Goal: Information Seeking & Learning: Learn about a topic

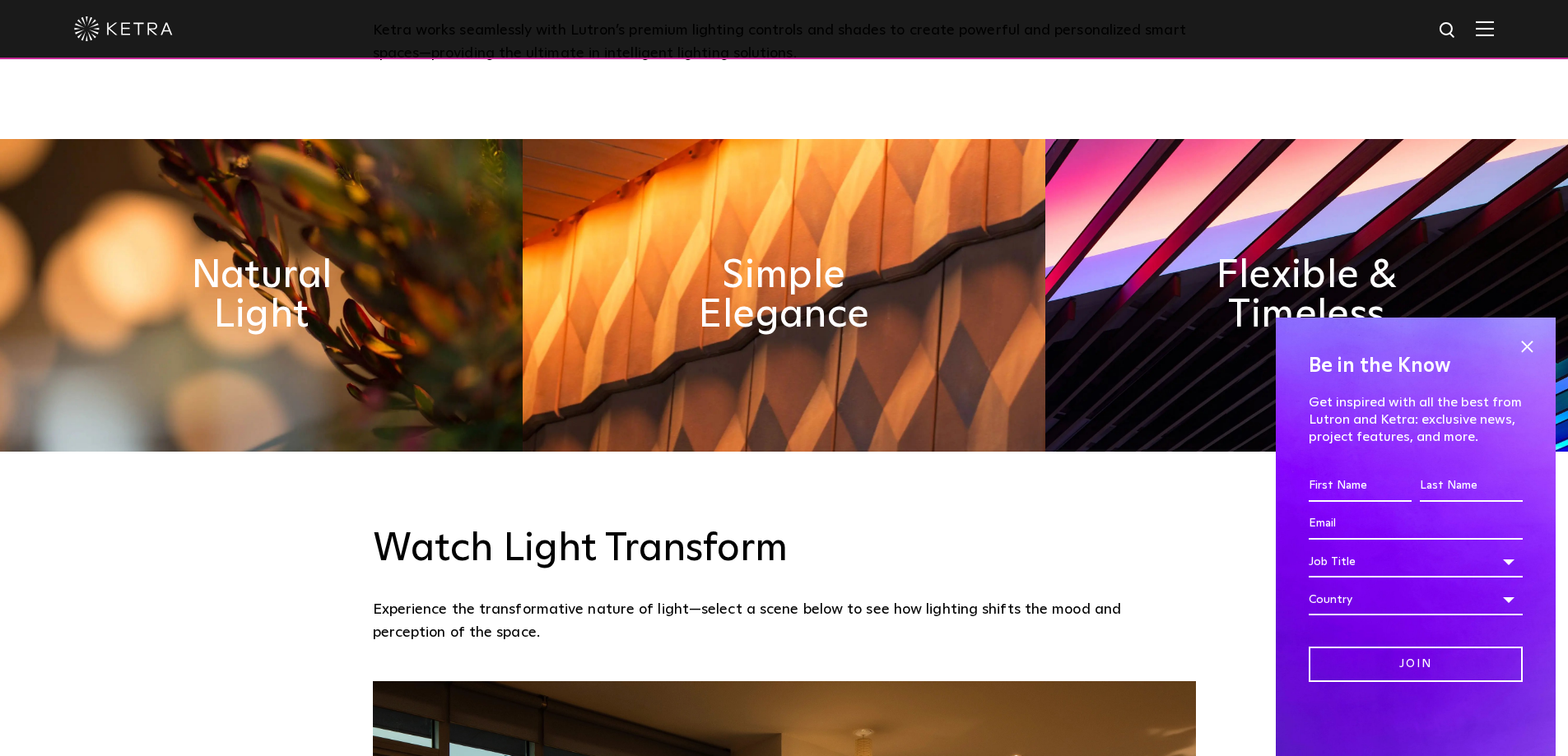
scroll to position [987, 0]
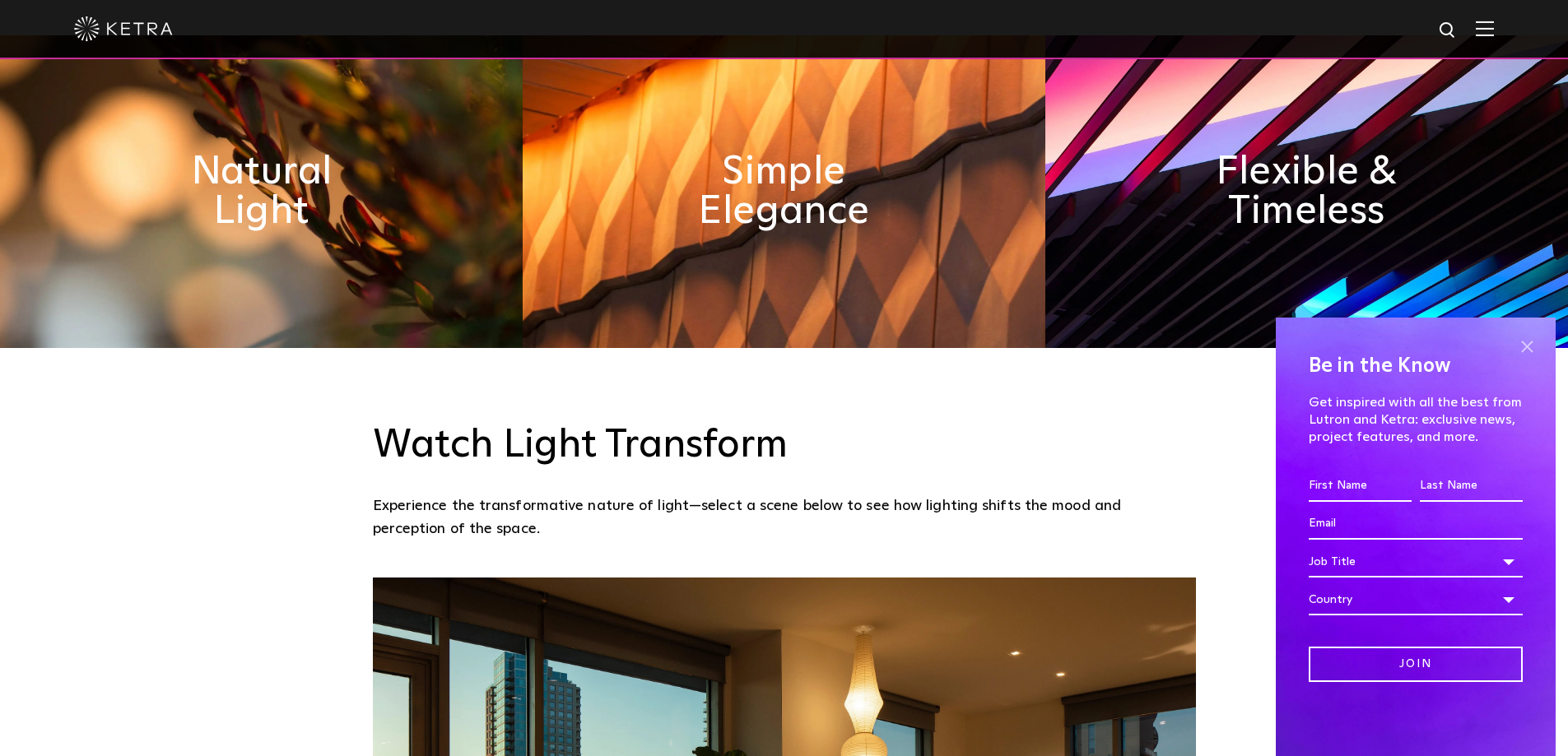
click at [1529, 348] on span at bounding box center [1527, 347] width 25 height 25
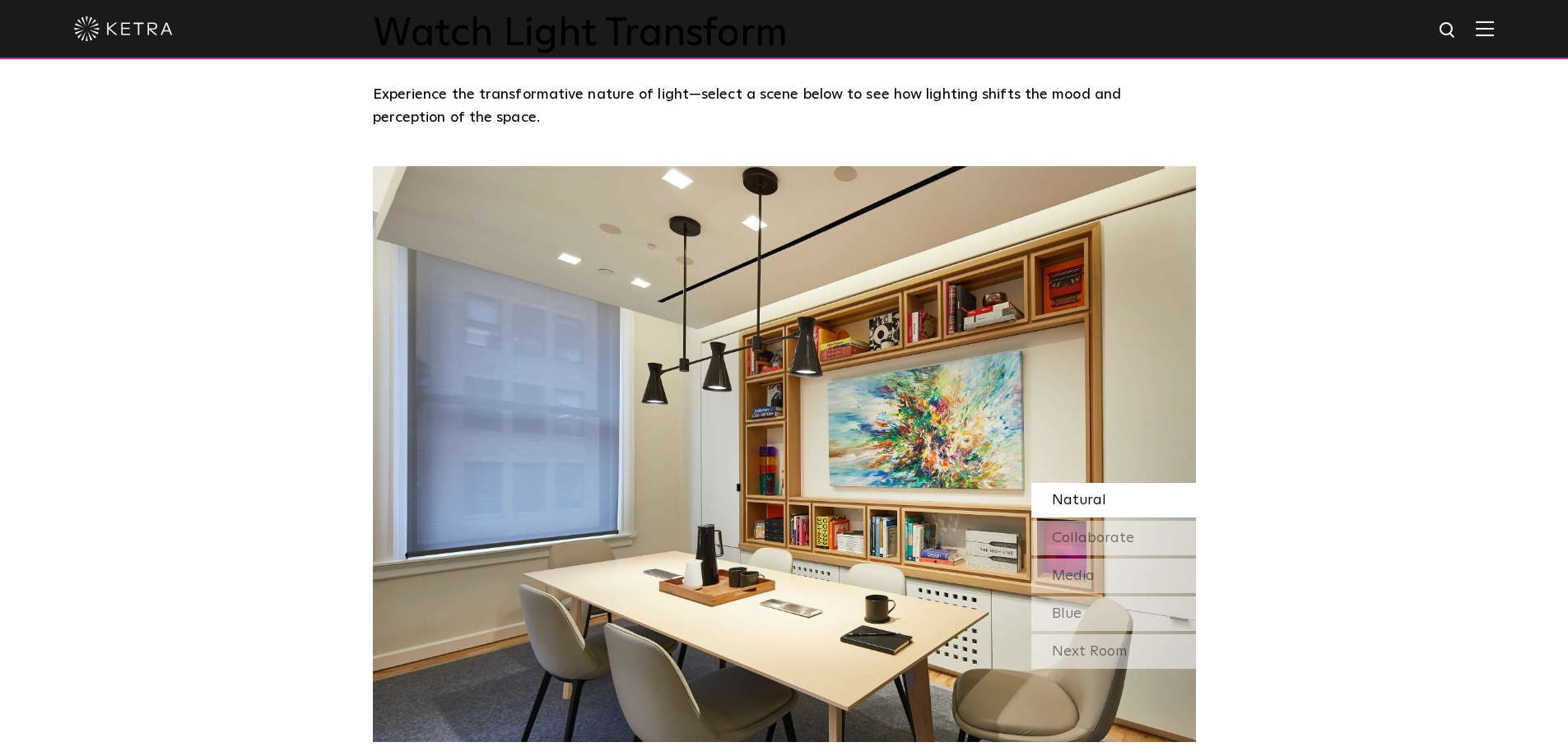
scroll to position [1481, 0]
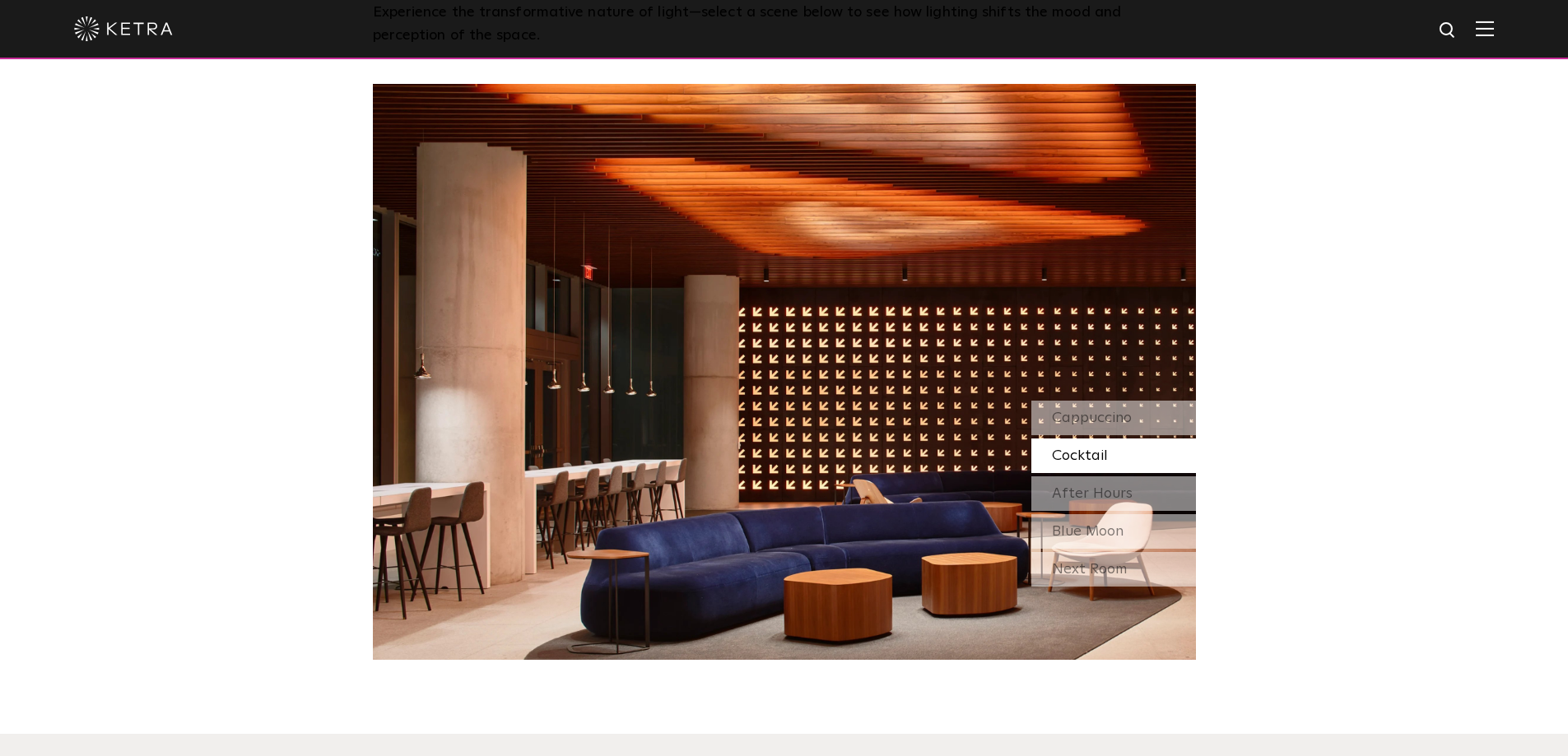
click at [1133, 451] on div "Cocktail" at bounding box center [1114, 456] width 165 height 34
click at [1122, 500] on span "After Hours" at bounding box center [1092, 494] width 81 height 15
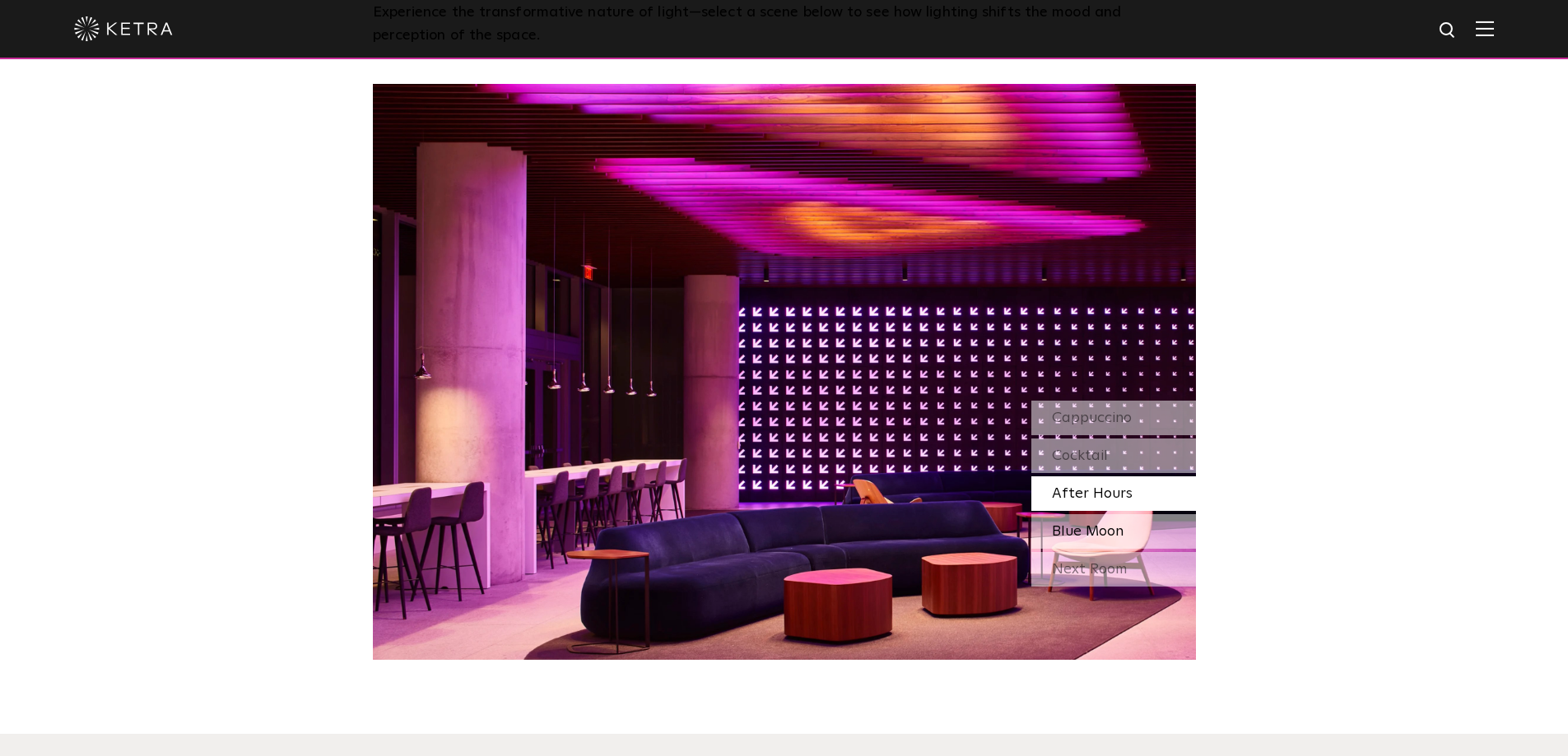
click at [1107, 527] on span "Blue Moon" at bounding box center [1087, 531] width 71 height 15
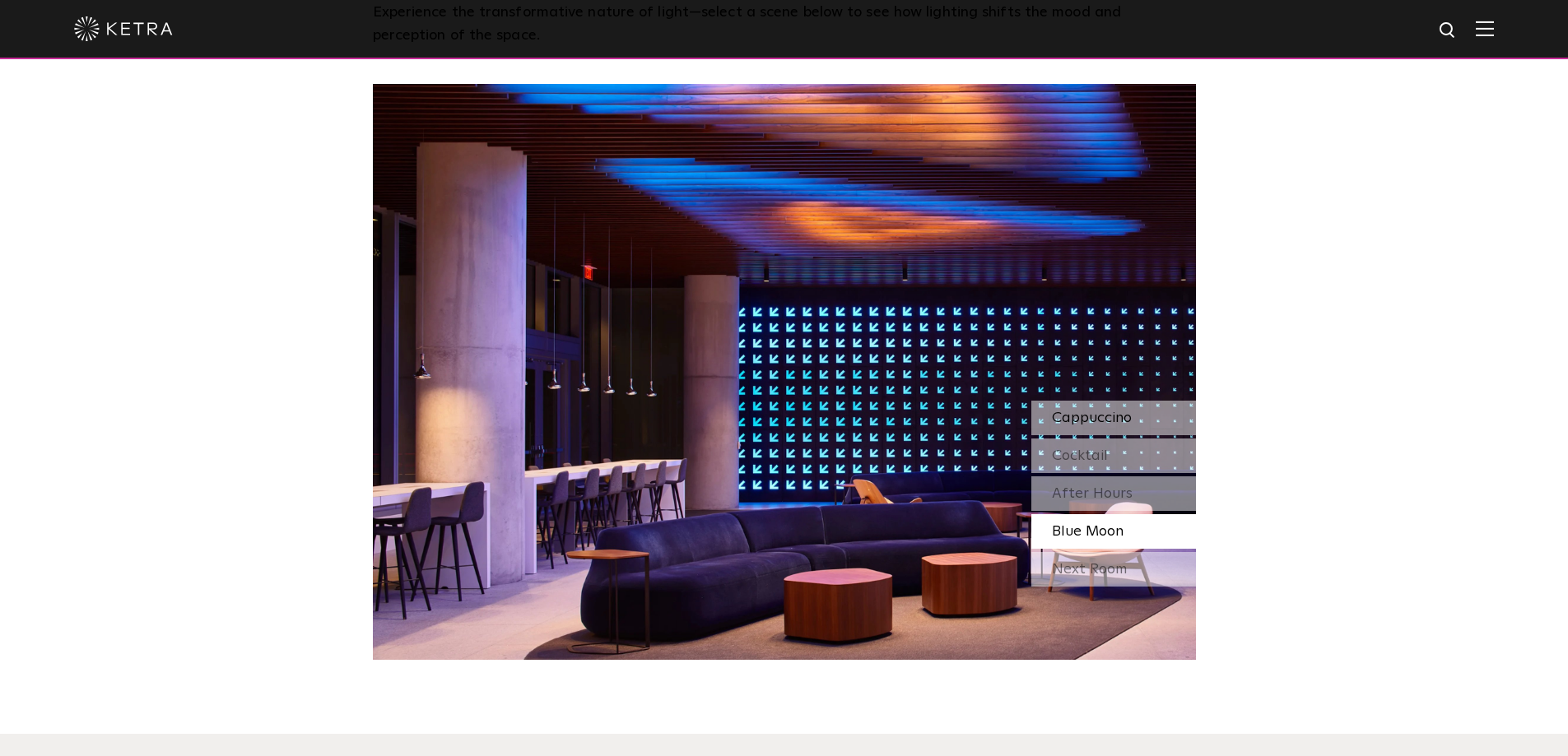
click at [1094, 412] on span "Cappuccino" at bounding box center [1092, 418] width 80 height 15
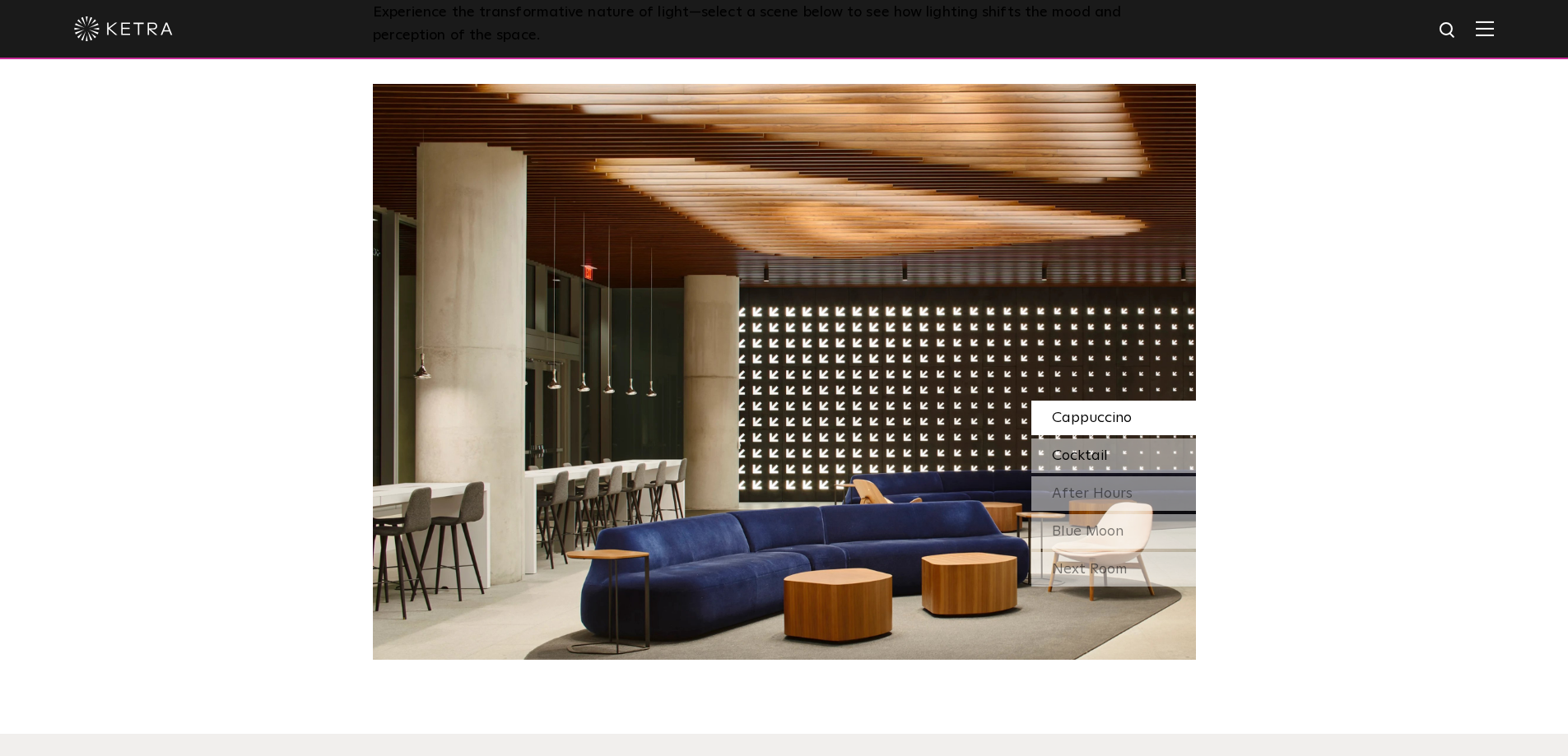
click at [1105, 448] on span "Cocktail" at bounding box center [1079, 456] width 56 height 15
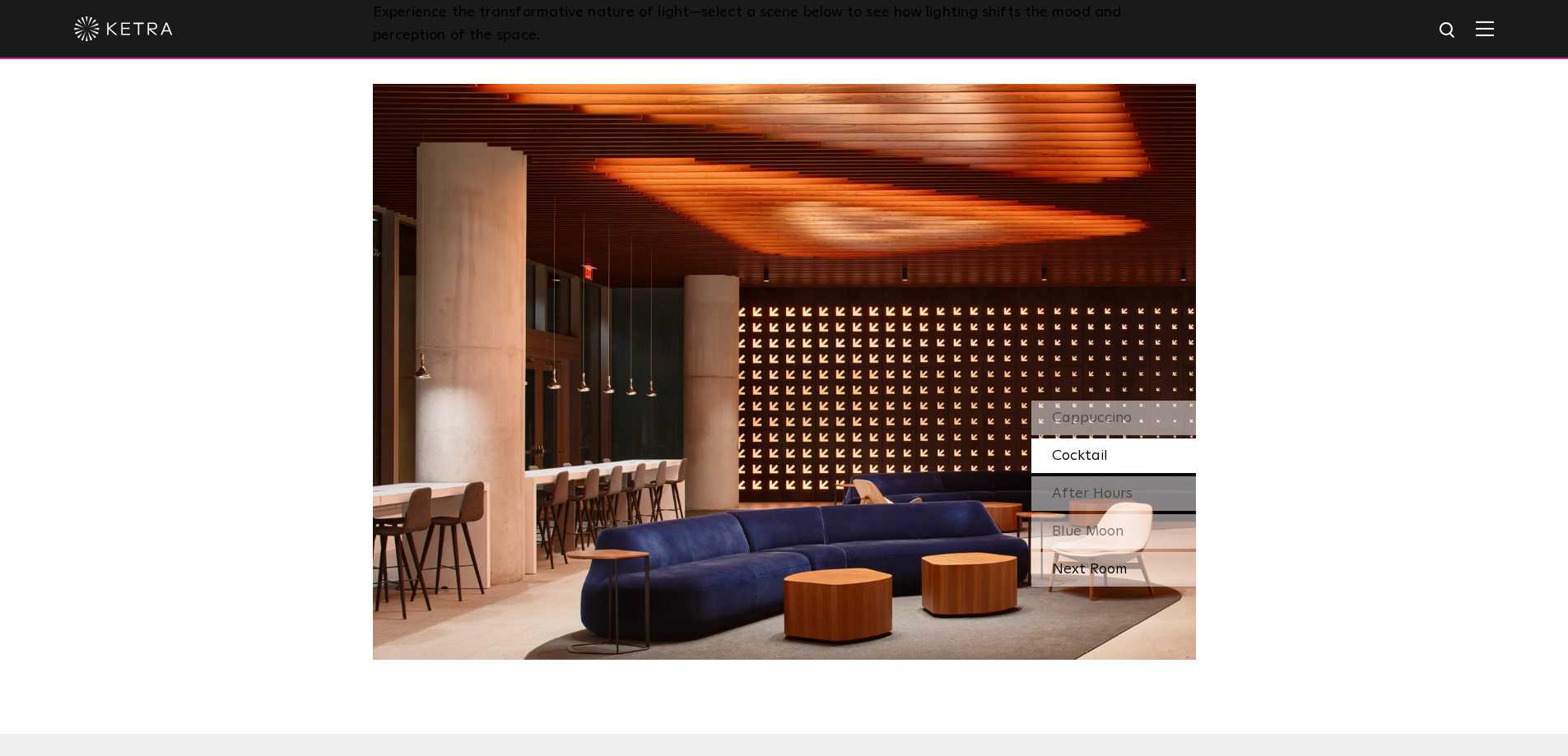
click at [1091, 579] on div "Next Room" at bounding box center [1114, 569] width 165 height 34
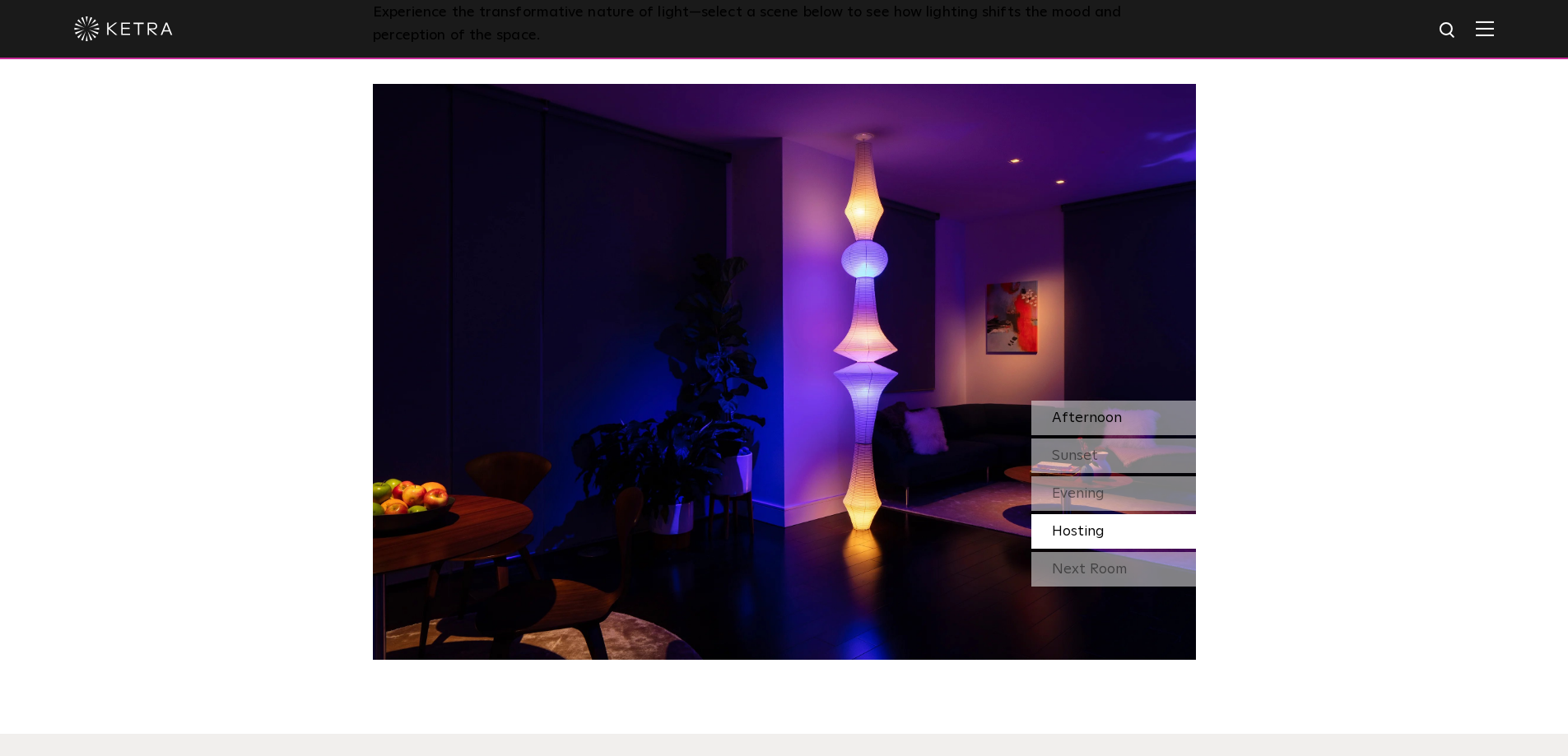
click at [1105, 416] on span "Afternoon" at bounding box center [1086, 418] width 70 height 15
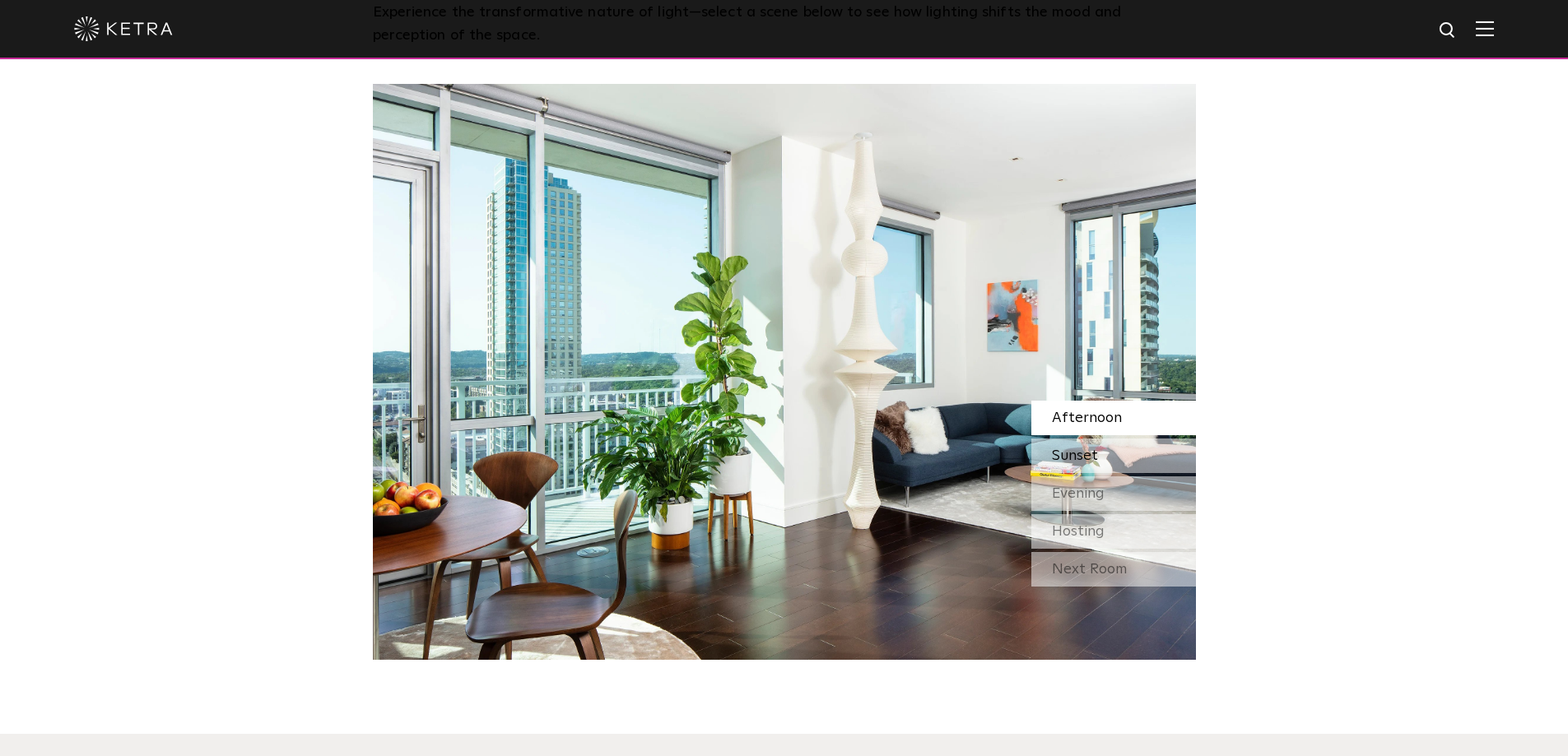
click at [1099, 451] on div "Sunset" at bounding box center [1114, 456] width 165 height 34
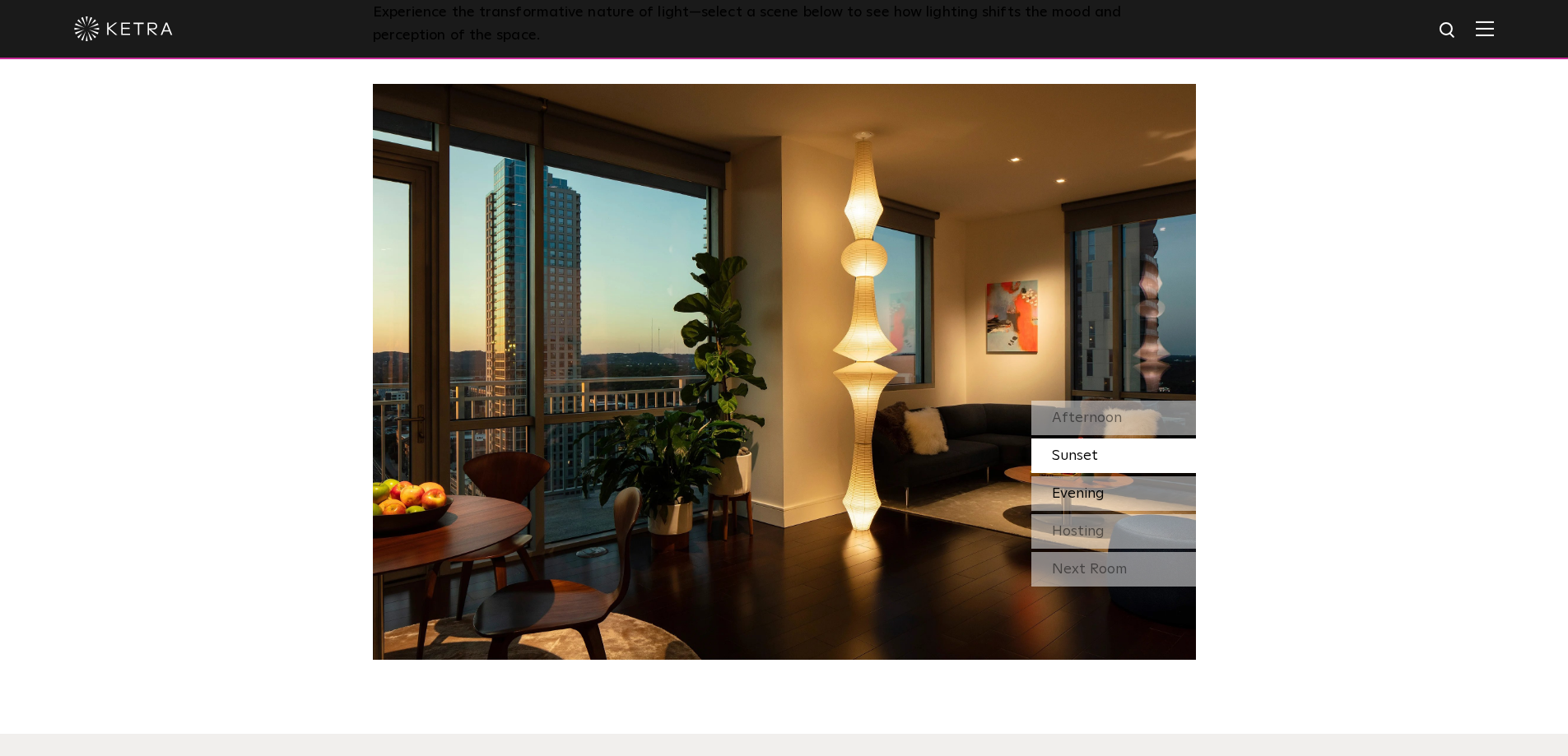
click at [1088, 491] on span "Evening" at bounding box center [1077, 494] width 52 height 15
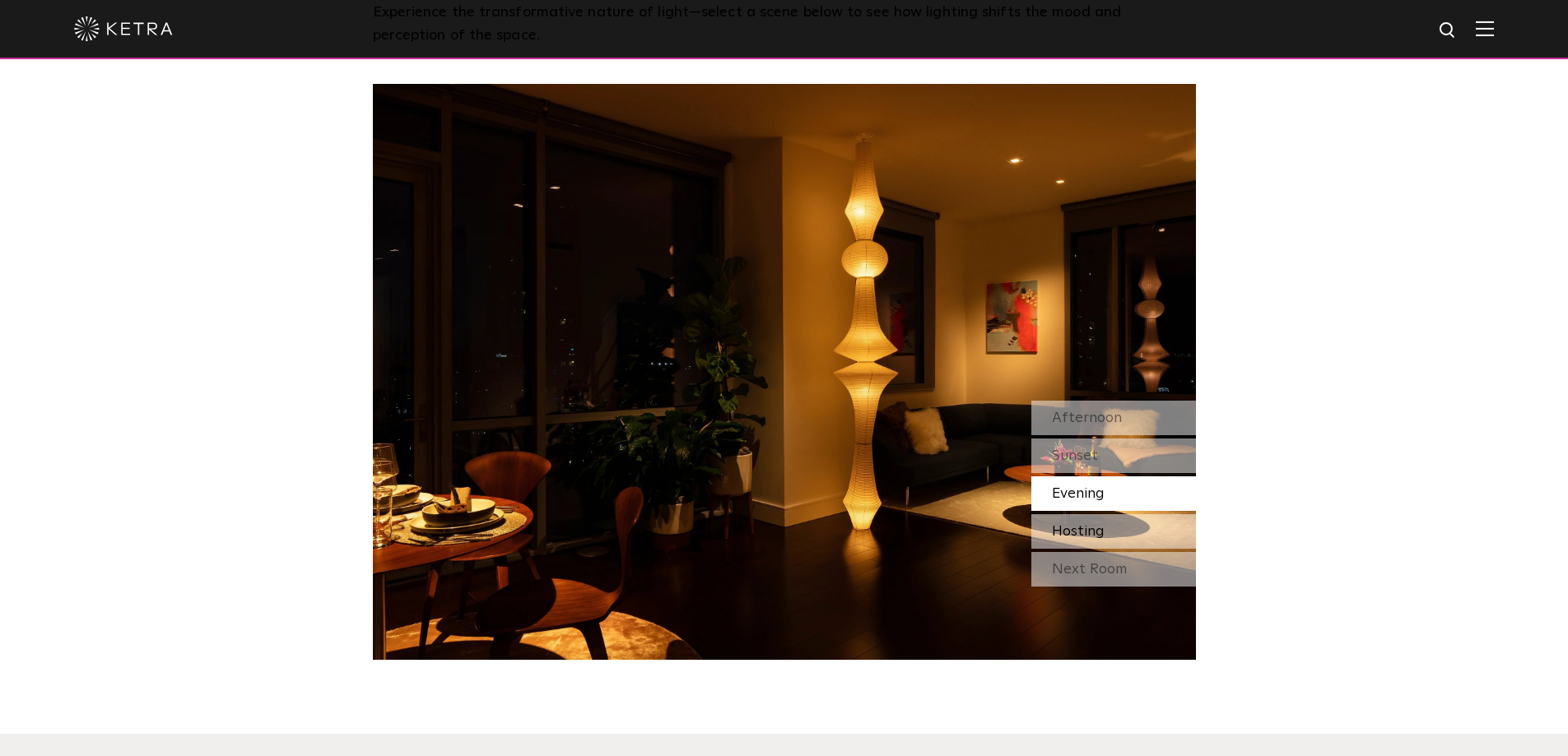
click at [1081, 530] on span "Hosting" at bounding box center [1077, 531] width 52 height 15
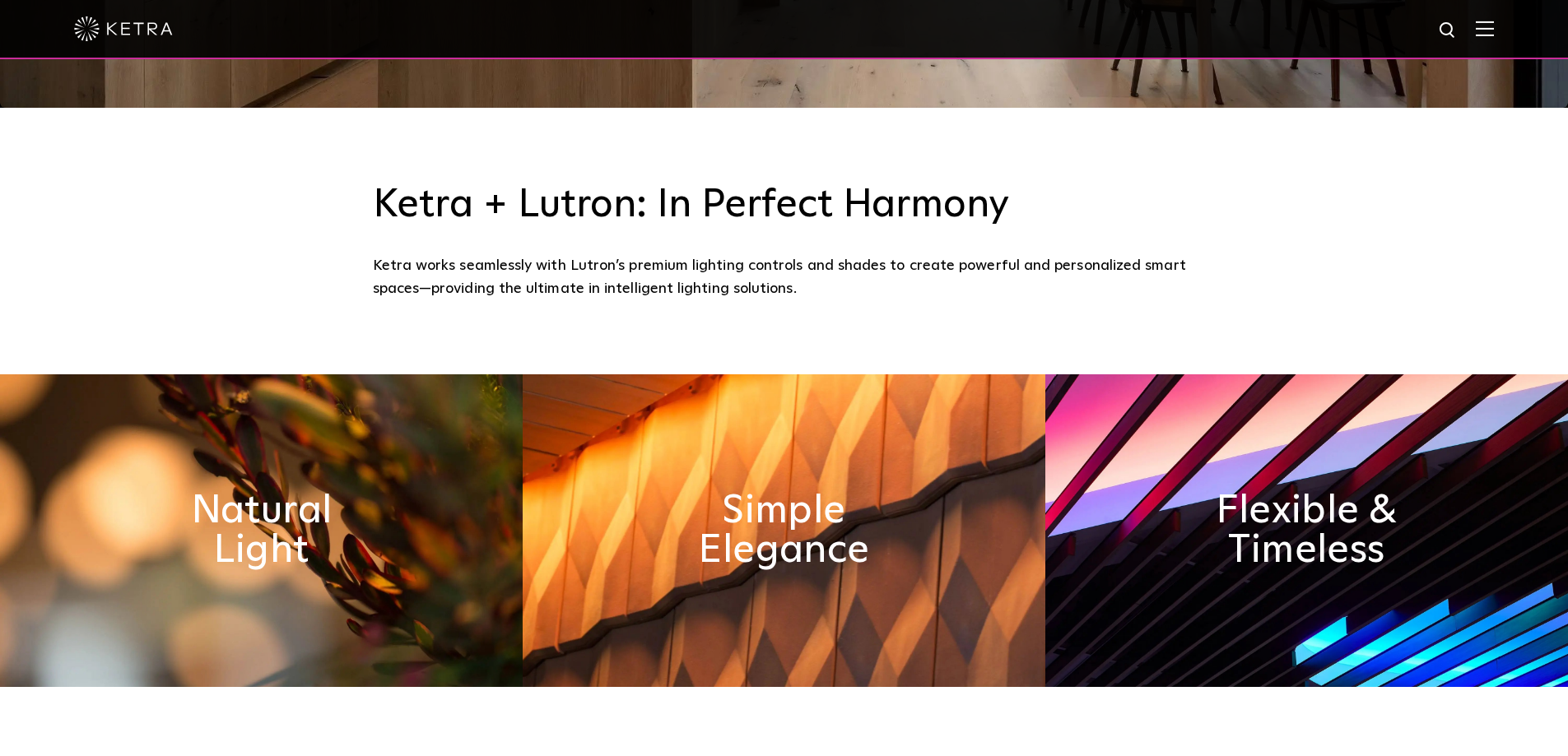
scroll to position [329, 0]
